Goal: Transaction & Acquisition: Purchase product/service

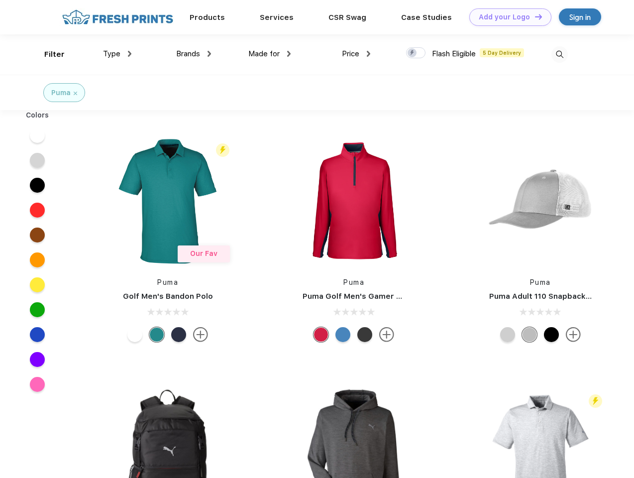
click at [507, 17] on link "Add your Logo Design Tool" at bounding box center [510, 16] width 82 height 17
click at [0, 0] on div "Design Tool" at bounding box center [0, 0] width 0 height 0
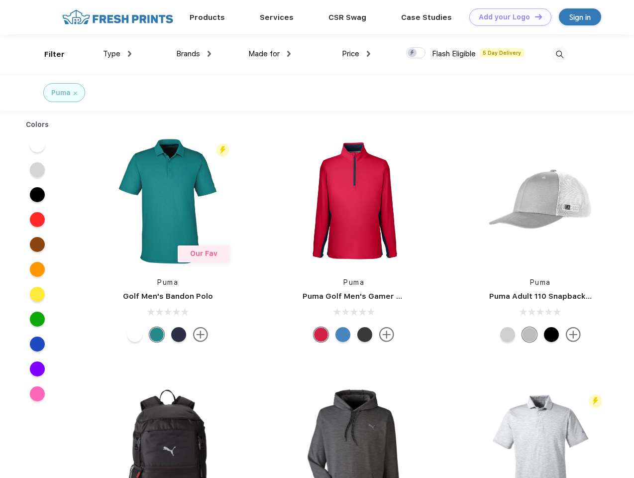
click at [534, 16] on link "Add your Logo Design Tool" at bounding box center [510, 16] width 82 height 17
click at [48, 54] on div "Filter" at bounding box center [54, 54] width 20 height 11
click at [117, 54] on span "Type" at bounding box center [111, 53] width 17 height 9
click at [194, 54] on span "Brands" at bounding box center [188, 53] width 24 height 9
click at [270, 54] on span "Made for" at bounding box center [263, 53] width 31 height 9
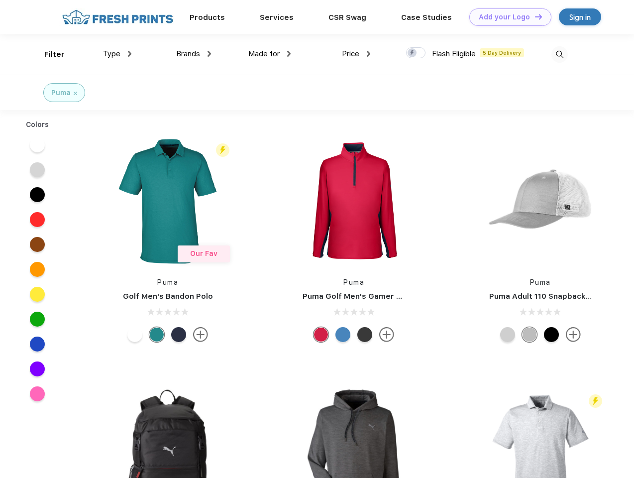
click at [356, 54] on span "Price" at bounding box center [350, 53] width 17 height 9
click at [416, 53] on div at bounding box center [415, 52] width 19 height 11
click at [413, 53] on input "checkbox" at bounding box center [409, 50] width 6 height 6
click at [560, 54] on img at bounding box center [560, 54] width 16 height 16
